Goal: Information Seeking & Learning: Find specific fact

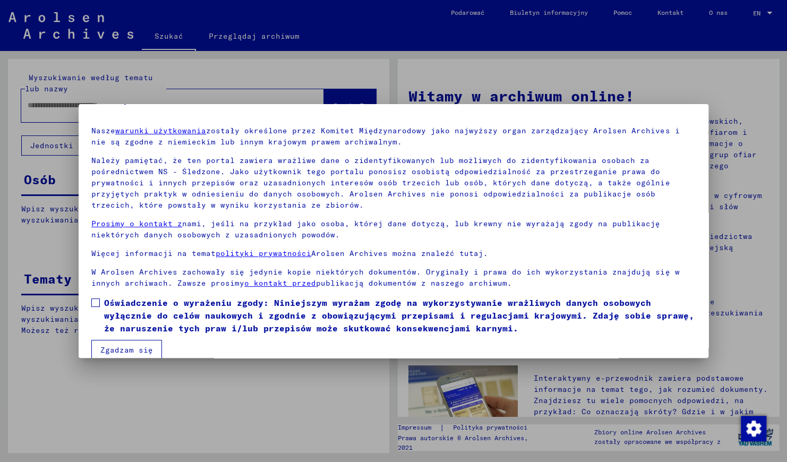
scroll to position [41, 0]
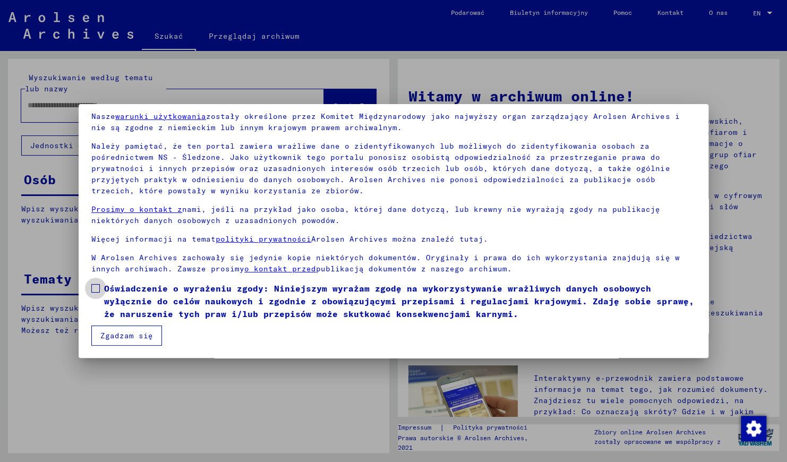
click at [98, 289] on span at bounding box center [95, 288] width 8 height 8
click at [115, 331] on button "Zgadzam się" at bounding box center [126, 335] width 71 height 20
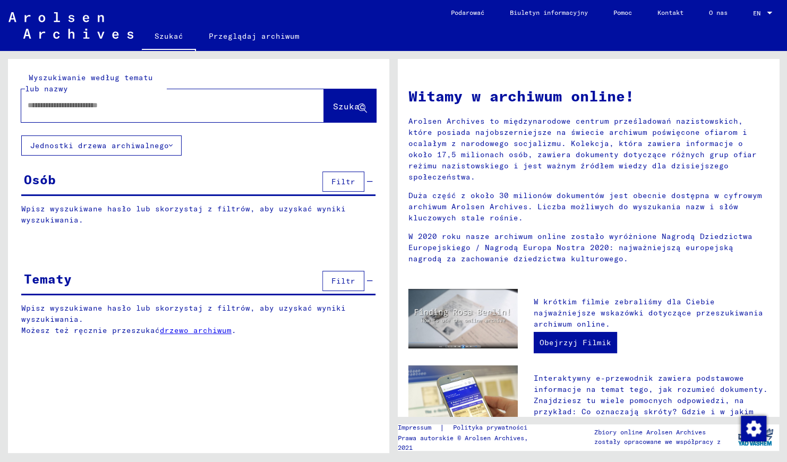
click at [37, 101] on input "text" at bounding box center [160, 105] width 264 height 11
click at [345, 103] on span "Szukać" at bounding box center [349, 106] width 32 height 11
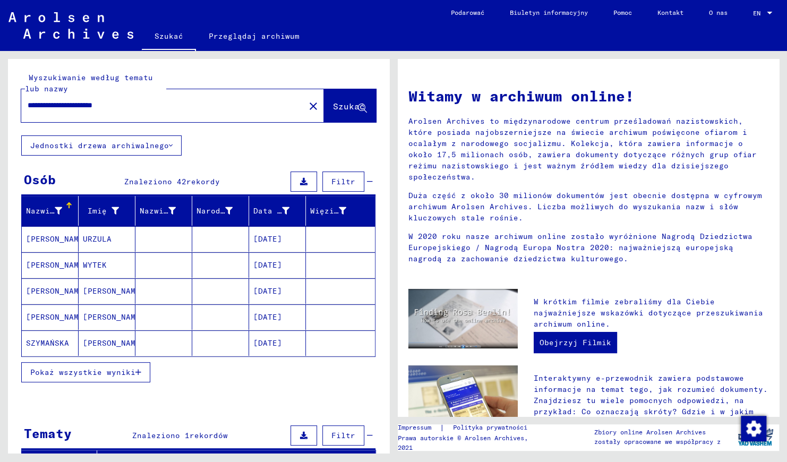
click at [123, 368] on span "Pokaż wszystkie wyniki" at bounding box center [82, 372] width 105 height 10
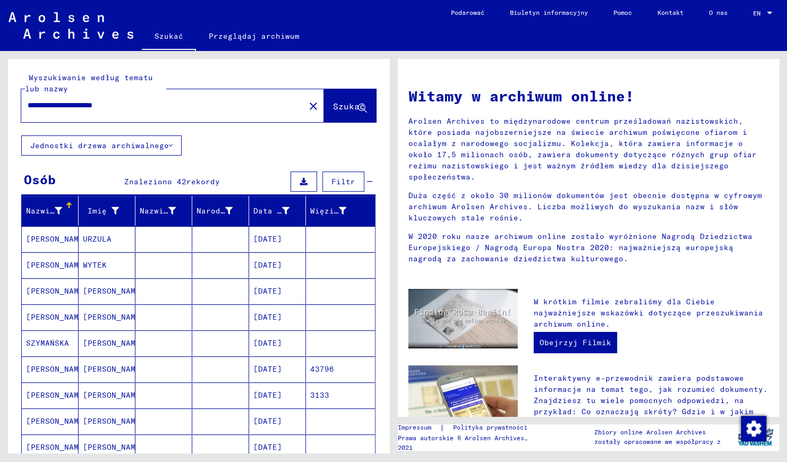
click at [151, 106] on input "**********" at bounding box center [160, 105] width 264 height 11
click at [340, 106] on span "Szukać" at bounding box center [349, 106] width 32 height 11
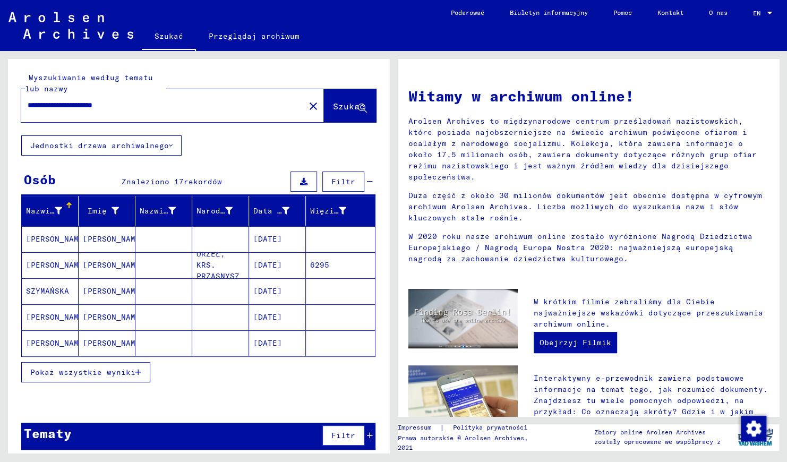
click at [108, 370] on span "Pokaż wszystkie wyniki" at bounding box center [82, 372] width 105 height 10
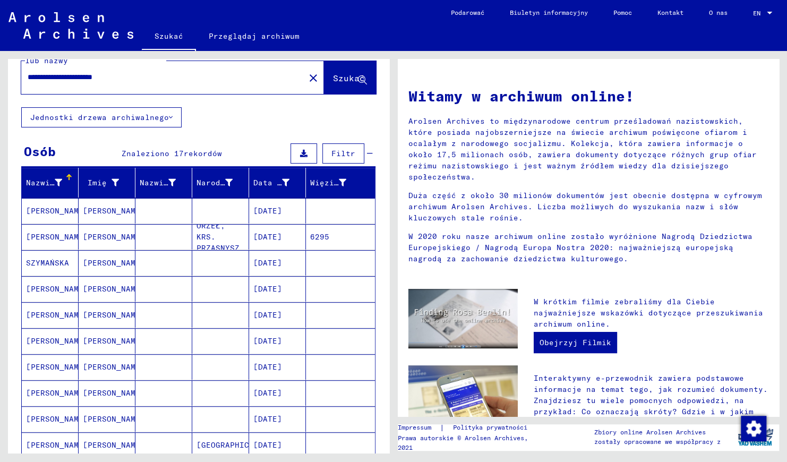
scroll to position [28, 0]
click at [50, 338] on mat-cell "[PERSON_NAME]" at bounding box center [50, 341] width 57 height 25
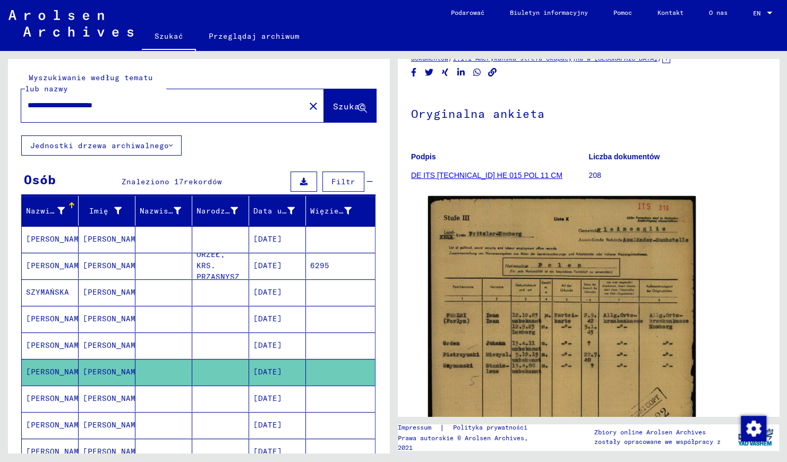
click at [139, 103] on input "**********" at bounding box center [163, 105] width 271 height 11
click at [324, 107] on button "Szukać" at bounding box center [350, 105] width 52 height 33
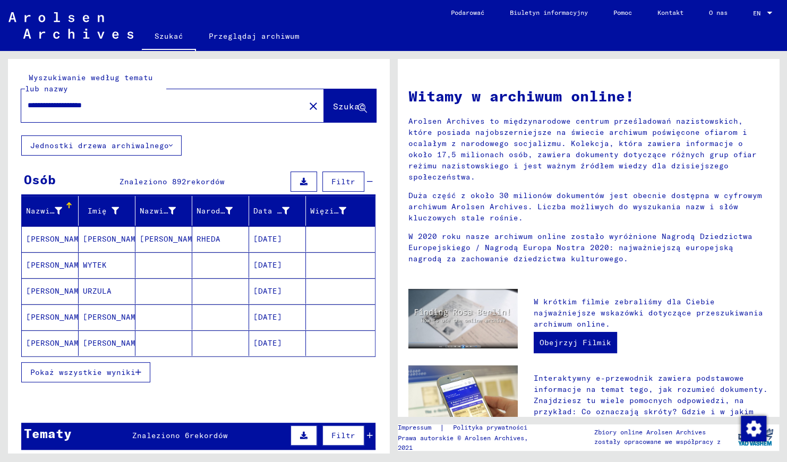
click at [142, 374] on button "Pokaż wszystkie wyniki" at bounding box center [85, 372] width 129 height 20
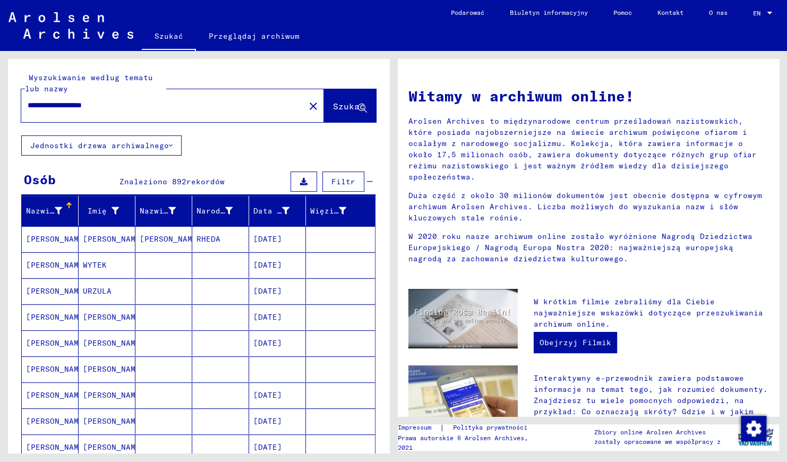
click at [134, 105] on input "**********" at bounding box center [160, 105] width 264 height 11
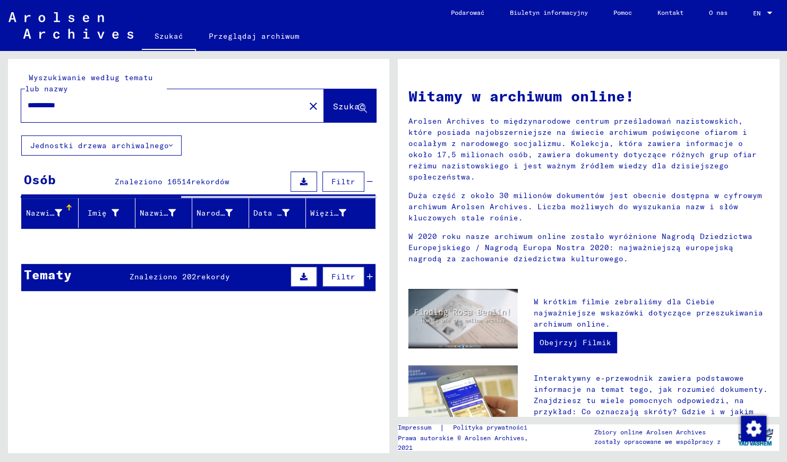
click at [73, 107] on input "*********" at bounding box center [160, 105] width 264 height 11
type input "*"
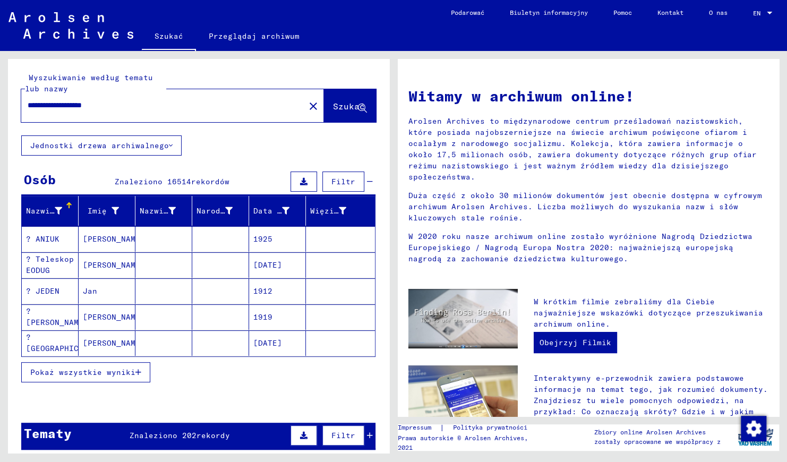
type input "**********"
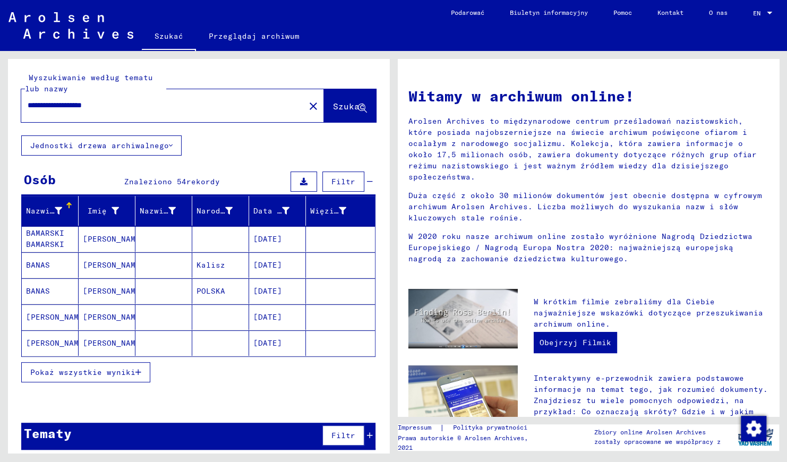
click at [119, 370] on span "Pokaż wszystkie wyniki" at bounding box center [82, 372] width 105 height 10
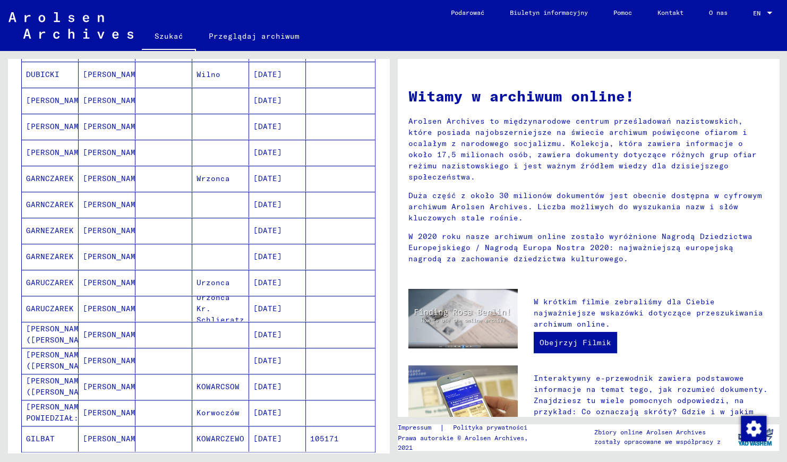
scroll to position [554, 0]
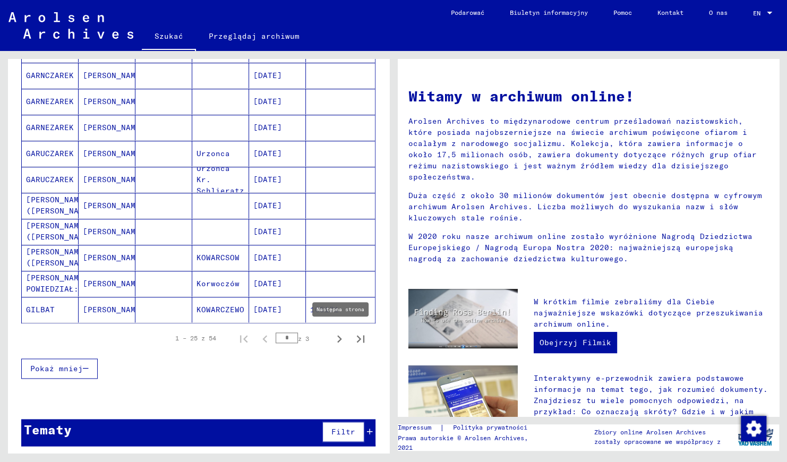
click at [337, 335] on icon "Następna strona" at bounding box center [339, 338] width 5 height 7
type input "*"
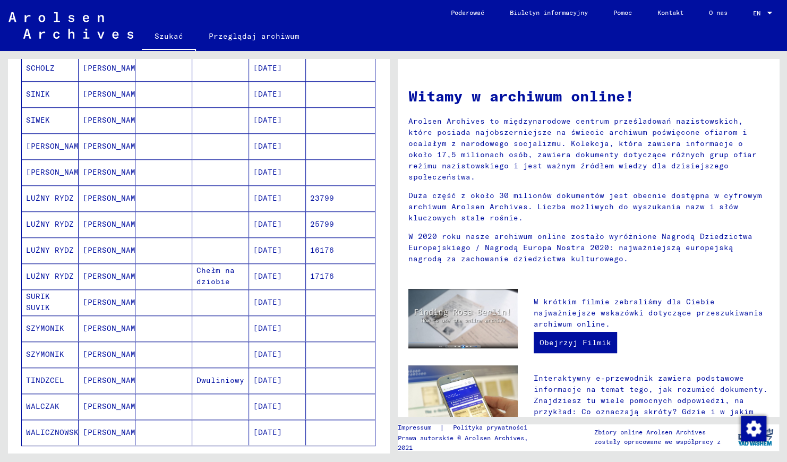
scroll to position [447, 0]
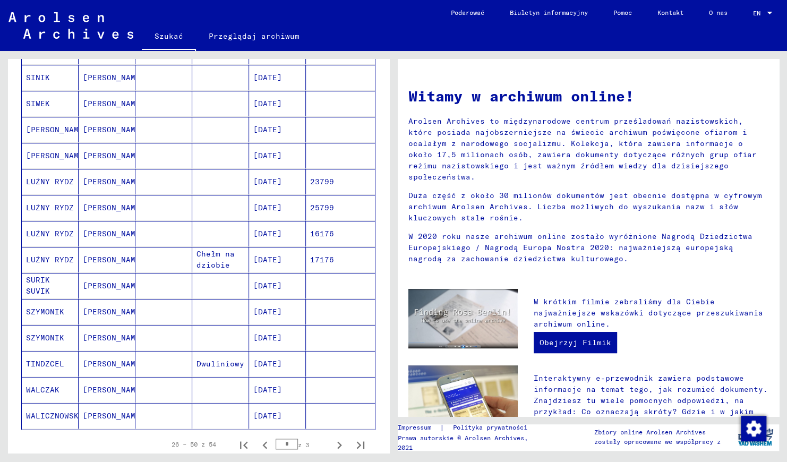
click at [62, 307] on mat-cell "SZYMONIK" at bounding box center [50, 311] width 57 height 25
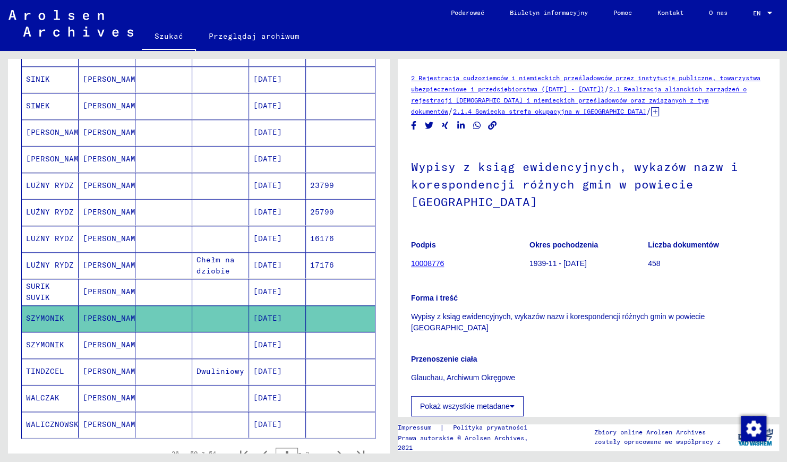
scroll to position [265, 0]
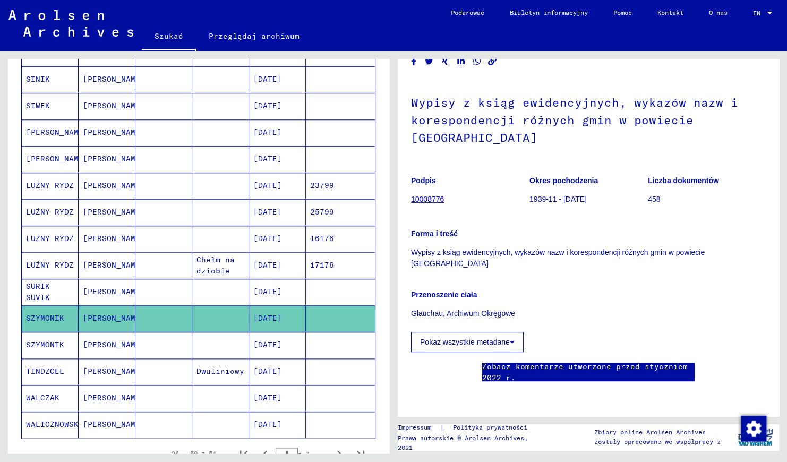
click at [255, 332] on mat-cell "[DATE]" at bounding box center [277, 345] width 57 height 26
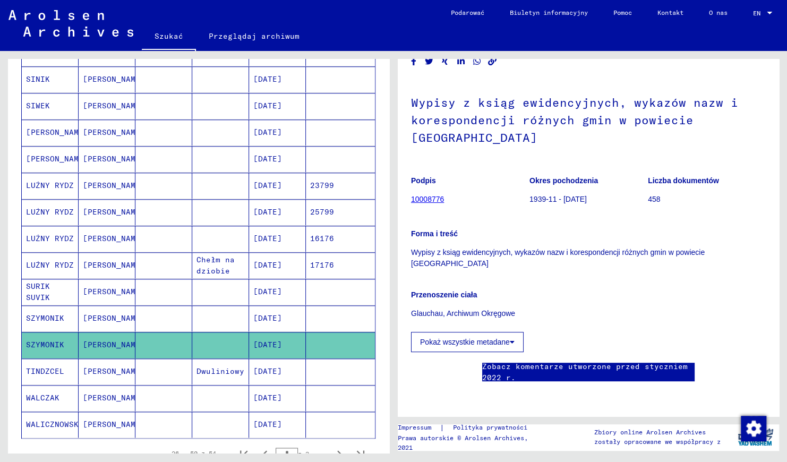
scroll to position [106, 0]
click at [434, 195] on link "10008776" at bounding box center [427, 199] width 33 height 8
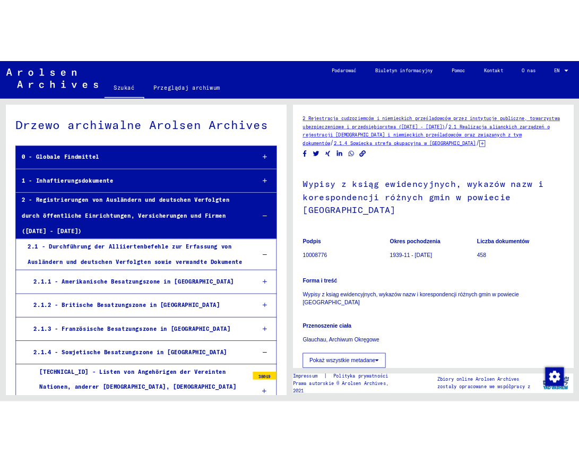
scroll to position [3473, 0]
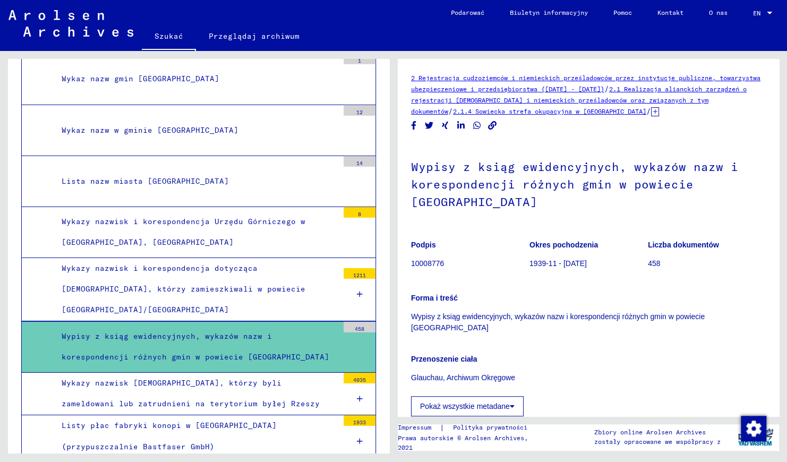
click at [317, 326] on div "Wypisy z ksiąg ewidencyjnych, wykazów nazw i korespondencji różnych gmin w powi…" at bounding box center [196, 346] width 284 height 41
click at [244, 326] on div "Wypisy z ksiąg ewidencyjnych, wykazów nazw i korespondencji różnych gmin w powi…" at bounding box center [196, 346] width 284 height 41
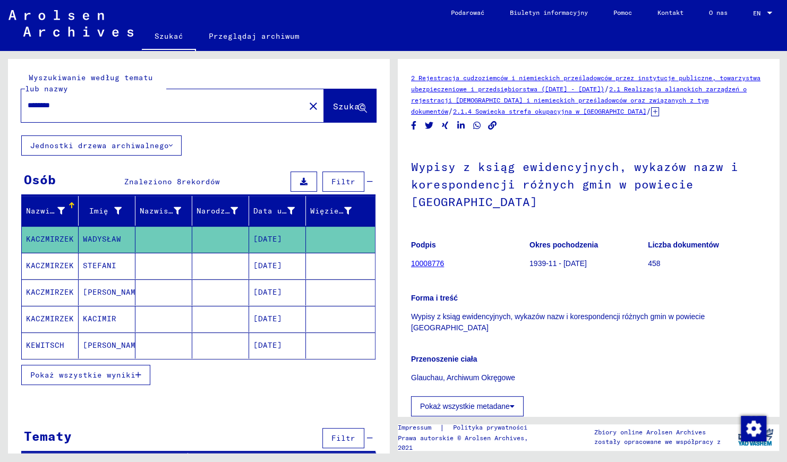
click at [97, 108] on input "********" at bounding box center [163, 105] width 271 height 11
click at [97, 107] on input "********" at bounding box center [163, 105] width 271 height 11
type input "*"
type input "**********"
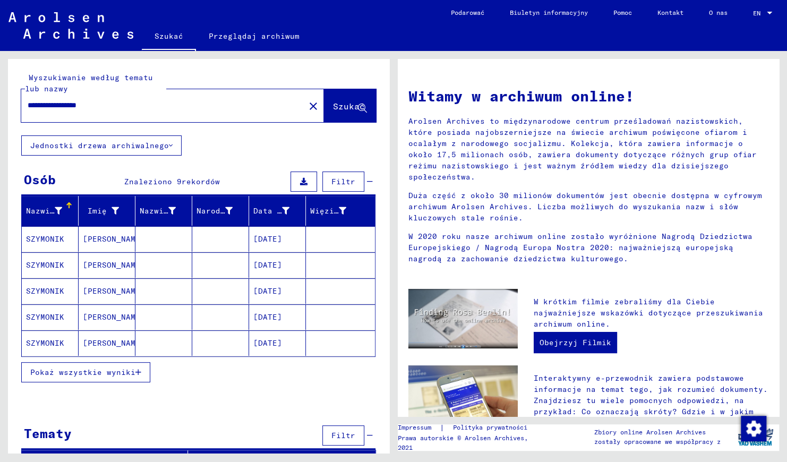
click at [89, 371] on span "Pokaż wszystkie wyniki" at bounding box center [82, 372] width 105 height 10
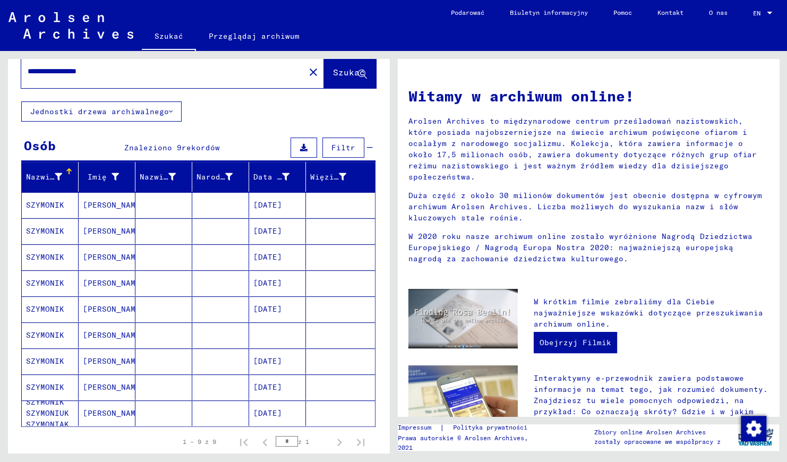
scroll to position [53, 0]
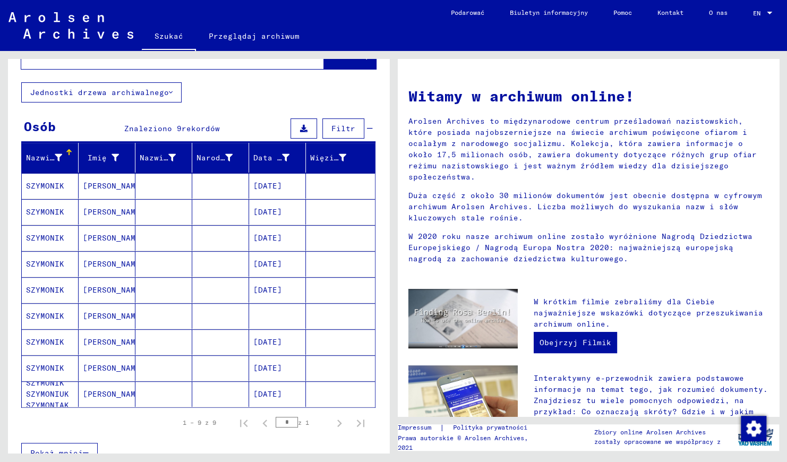
click at [40, 366] on mat-cell "SZYMONIK" at bounding box center [50, 367] width 57 height 25
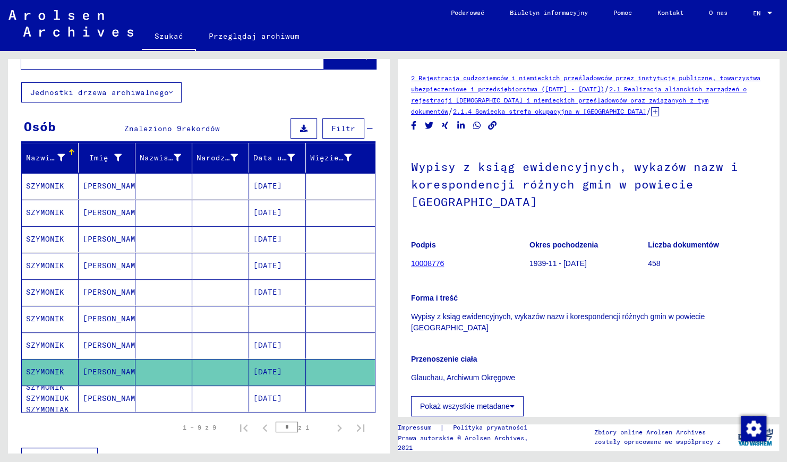
click at [47, 335] on mat-cell "SZYMONIK" at bounding box center [50, 345] width 57 height 26
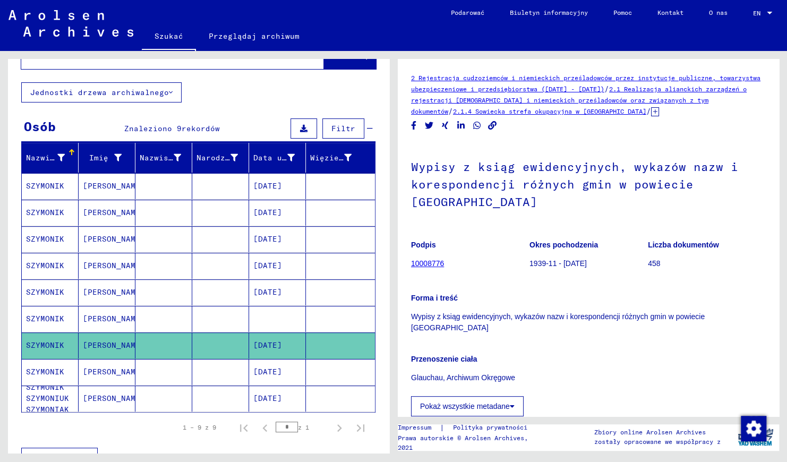
click at [63, 398] on mat-cell "SZYMONIK SZYMONIUK SZYMONIAK" at bounding box center [50, 398] width 57 height 26
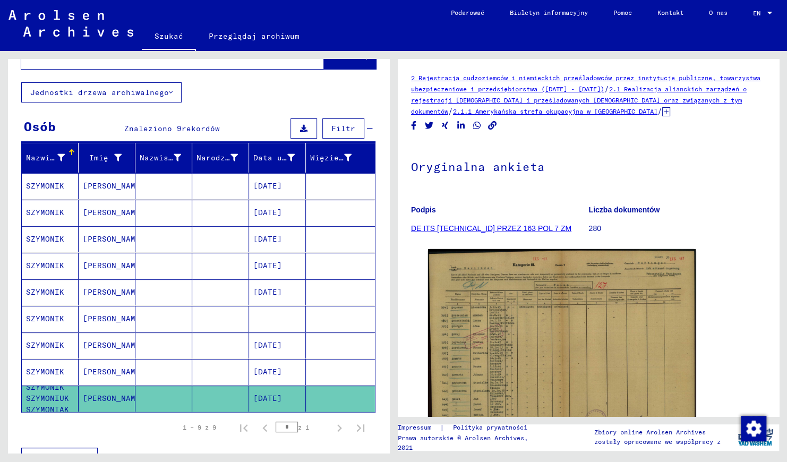
click at [118, 343] on mat-cell "[PERSON_NAME]" at bounding box center [107, 345] width 57 height 26
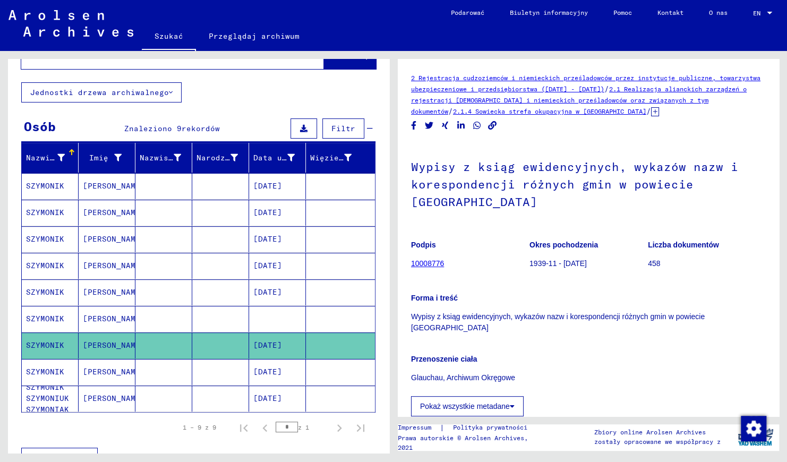
click at [113, 370] on mat-cell "[PERSON_NAME]" at bounding box center [107, 372] width 57 height 26
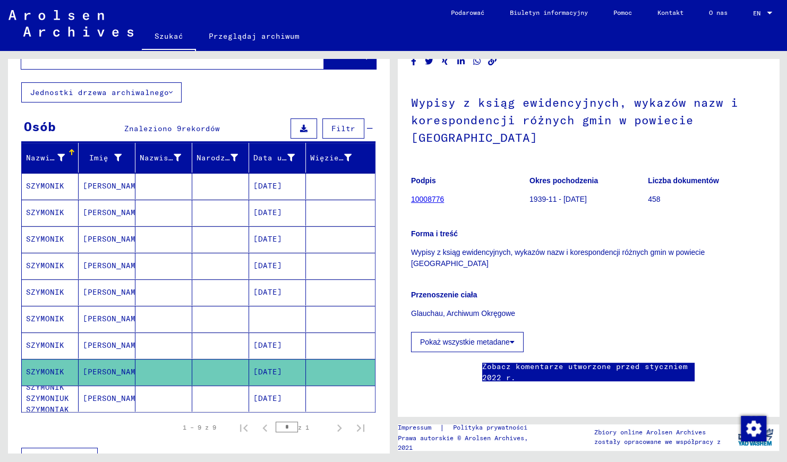
scroll to position [159, 0]
click at [513, 338] on icon at bounding box center [511, 341] width 5 height 7
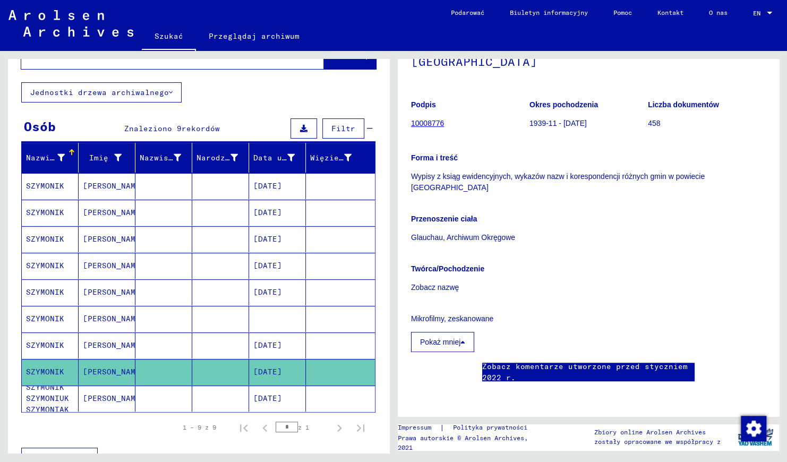
click at [463, 338] on icon at bounding box center [462, 341] width 5 height 7
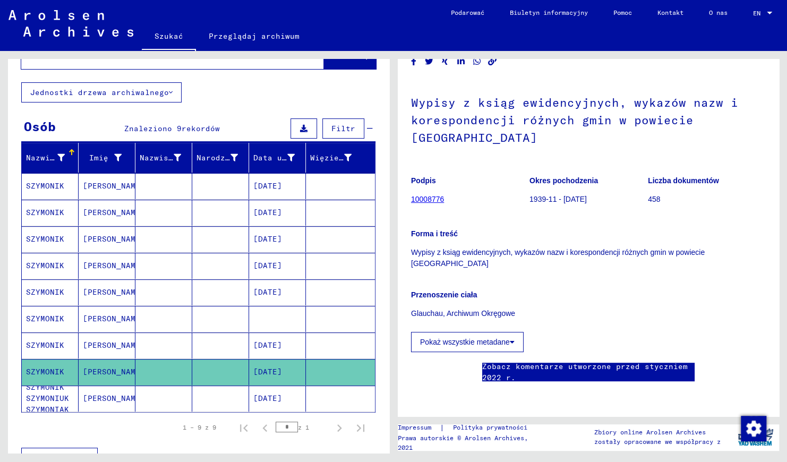
scroll to position [0, 0]
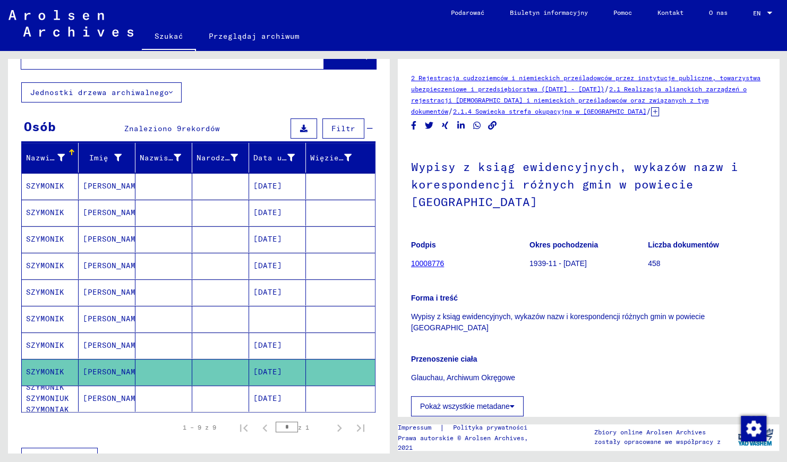
click at [431, 259] on link "10008776" at bounding box center [427, 263] width 33 height 8
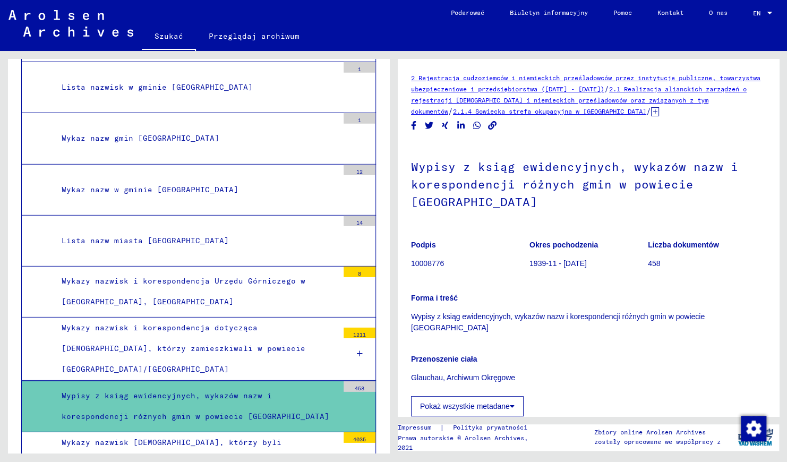
scroll to position [3420, 0]
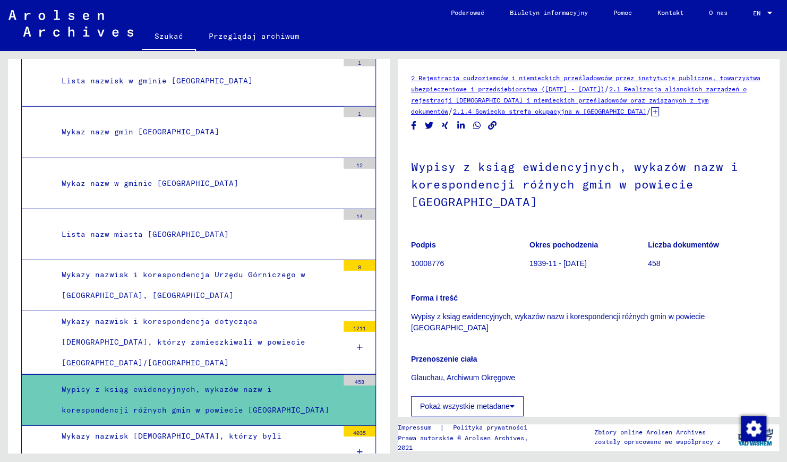
click at [295, 379] on div "Wypisy z ksiąg ewidencyjnych, wykazów nazw i korespondencji różnych gmin w powi…" at bounding box center [196, 399] width 284 height 41
click at [265, 379] on div "Wypisy z ksiąg ewidencyjnych, wykazów nazw i korespondencji różnych gmin w powi…" at bounding box center [196, 399] width 284 height 41
drag, startPoint x: 265, startPoint y: 319, endPoint x: 300, endPoint y: 309, distance: 35.8
click at [300, 379] on div "Wypisy z ksiąg ewidencyjnych, wykazów nazw i korespondencji różnych gmin w powi…" at bounding box center [196, 399] width 284 height 41
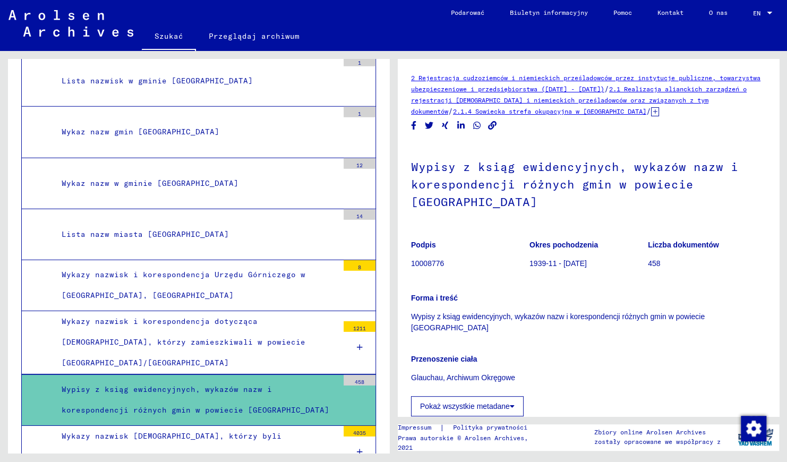
click at [300, 379] on div "Wypisy z ksiąg ewidencyjnych, wykazów nazw i korespondencji różnych gmin w powi…" at bounding box center [196, 399] width 284 height 41
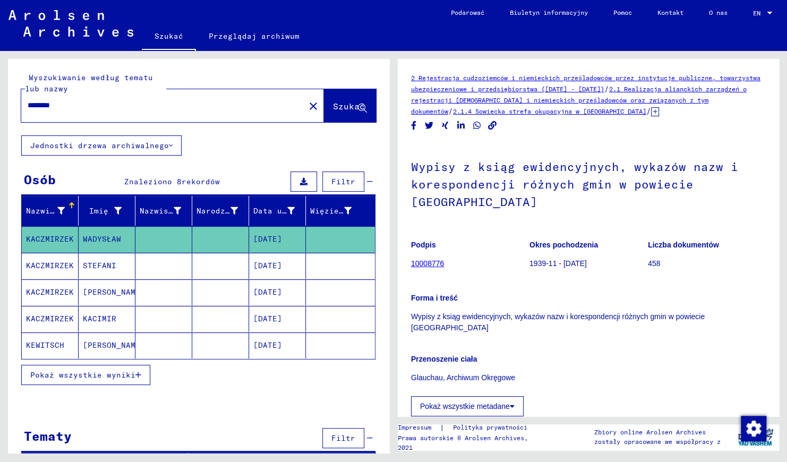
click at [80, 108] on input "********" at bounding box center [163, 105] width 271 height 11
type input "*"
type input "*****"
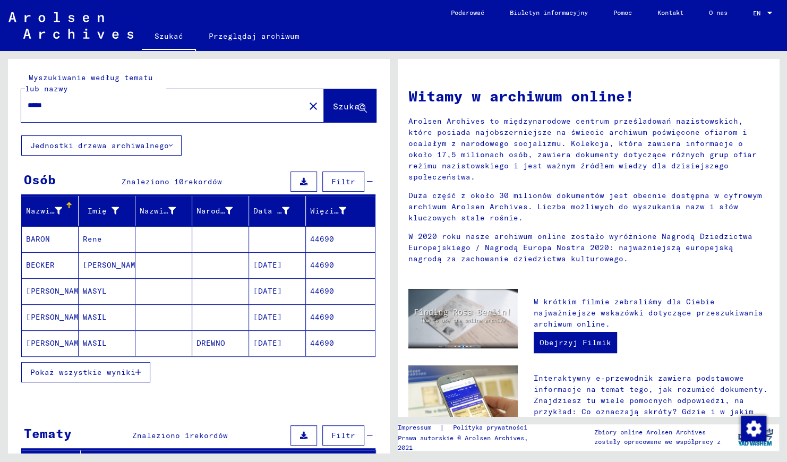
click at [132, 368] on span "Pokaż wszystkie wyniki" at bounding box center [82, 372] width 105 height 10
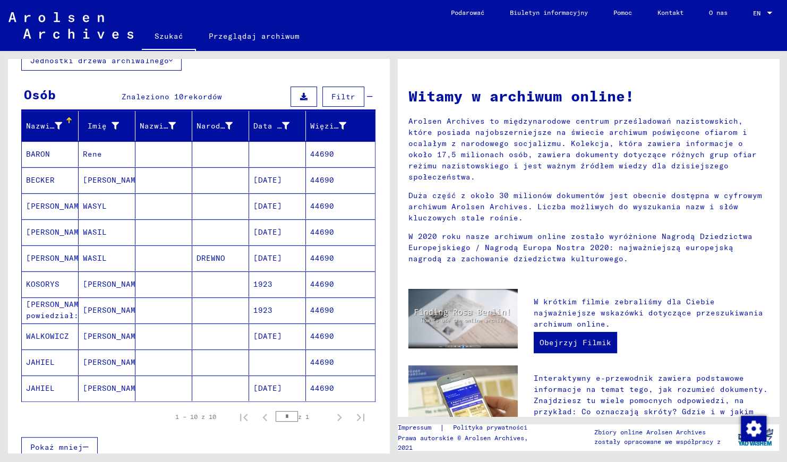
scroll to position [191, 0]
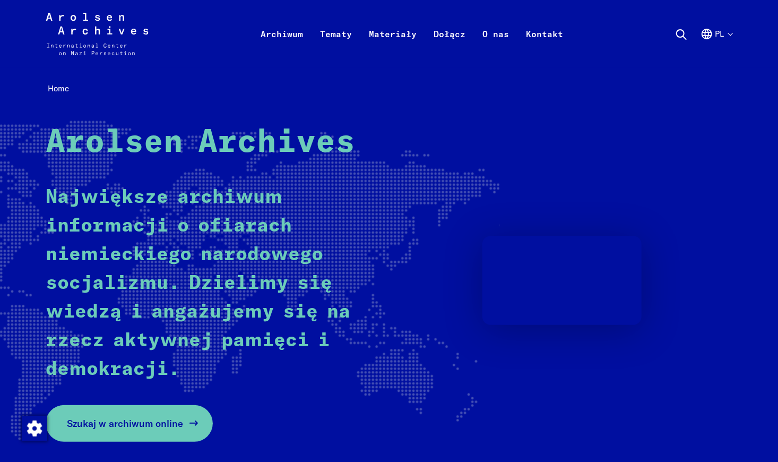
click at [167, 427] on span "Szukaj w archiwum online" at bounding box center [125, 423] width 116 height 14
click at [145, 433] on link "Szukaj w archiwum online" at bounding box center [129, 423] width 167 height 37
click at [98, 414] on link "Szukaj w archiwum online" at bounding box center [129, 423] width 167 height 37
